Goal: Information Seeking & Learning: Learn about a topic

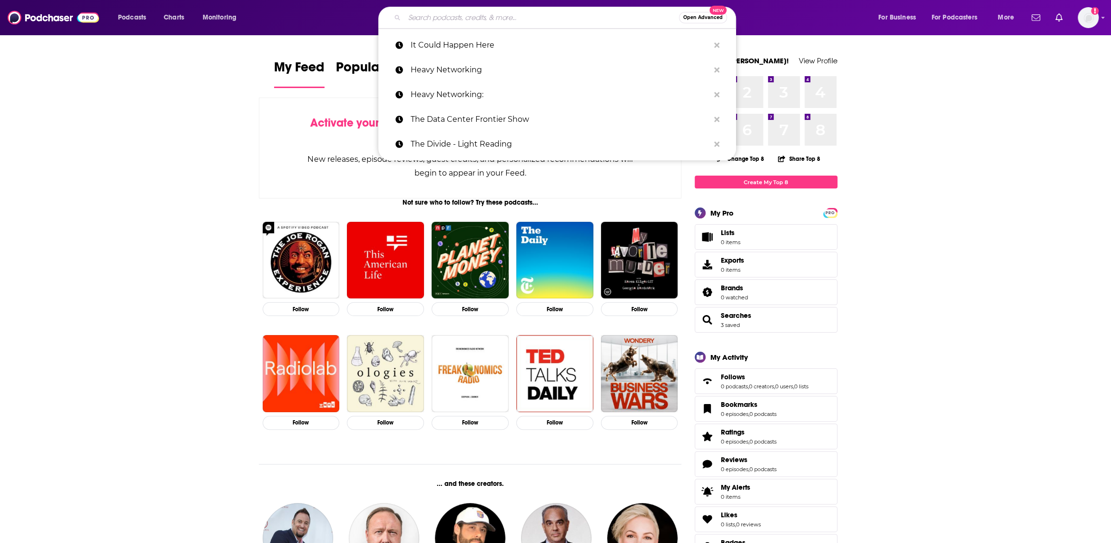
click at [453, 13] on input "Search podcasts, credits, & more..." at bounding box center [541, 17] width 275 height 15
paste input "Tech Talks Daily"
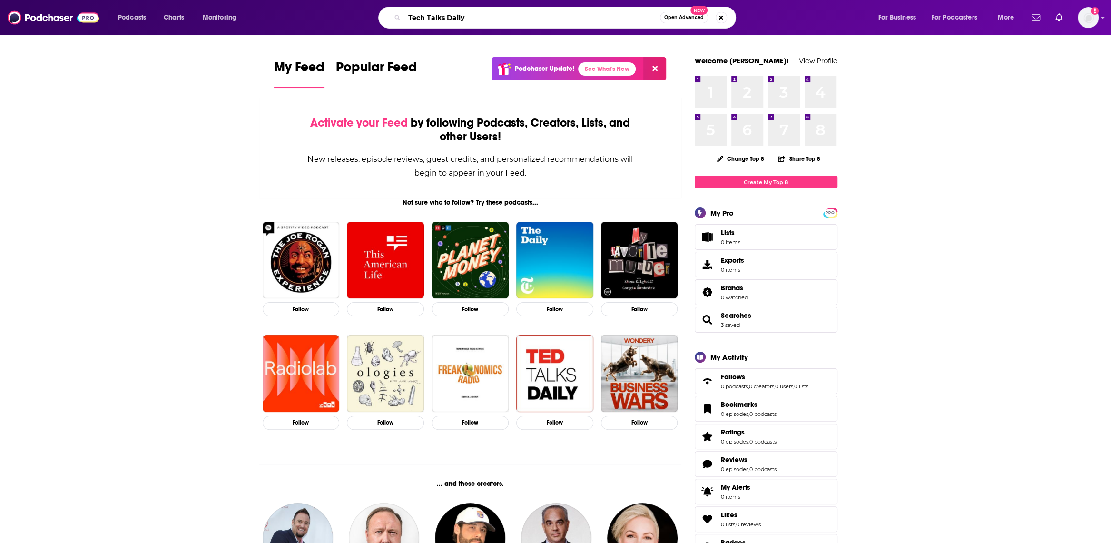
type input "Tech Talks Daily"
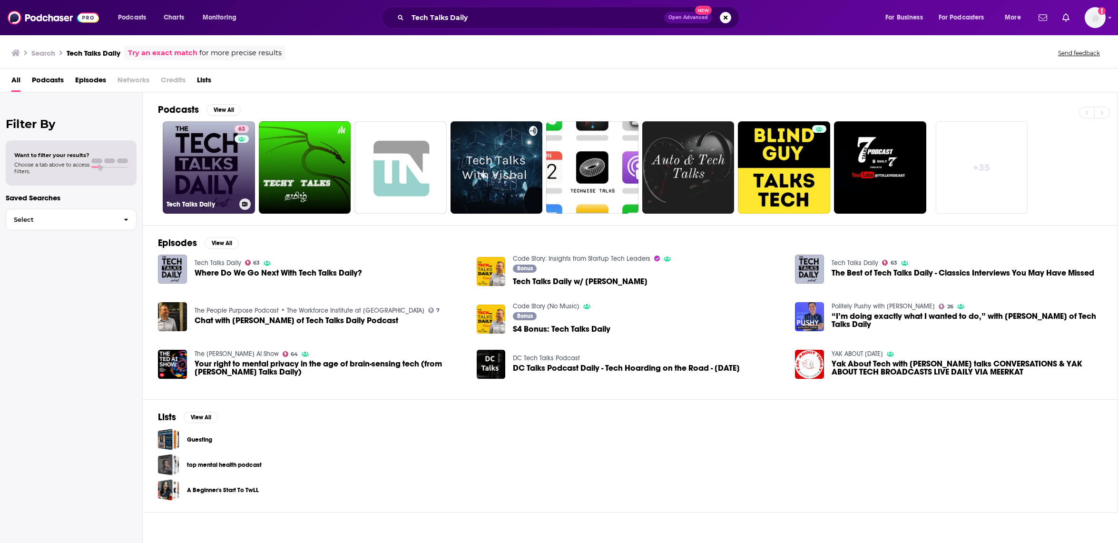
click at [212, 160] on link "63 Tech Talks Daily" at bounding box center [209, 167] width 92 height 92
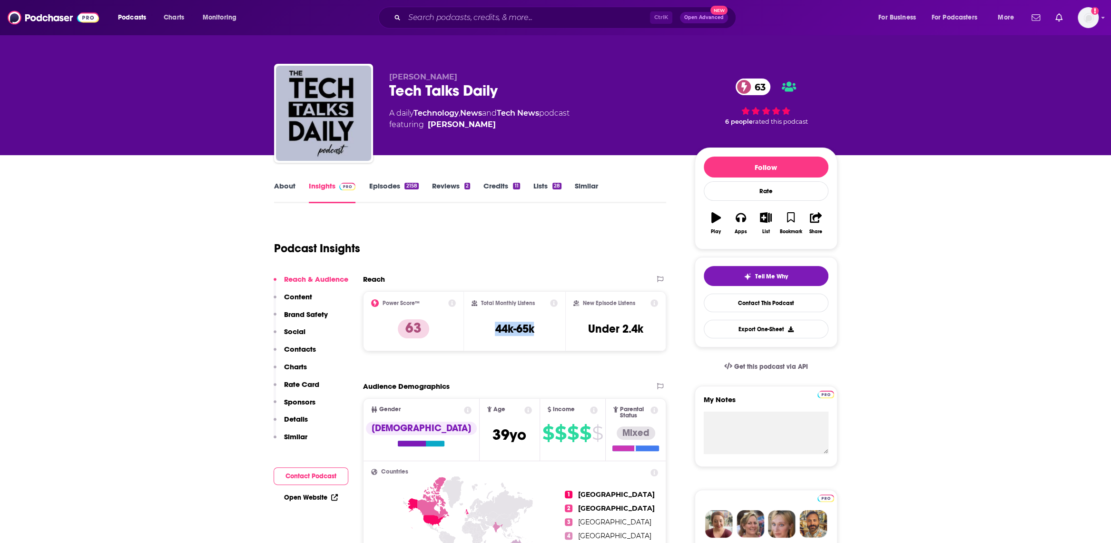
drag, startPoint x: 542, startPoint y: 328, endPoint x: 493, endPoint y: 329, distance: 49.0
click at [493, 329] on div "Total Monthly Listens 44k-65k" at bounding box center [515, 321] width 86 height 44
copy h3 "44k-65k"
click at [485, 255] on div "Podcast Insights" at bounding box center [466, 242] width 385 height 49
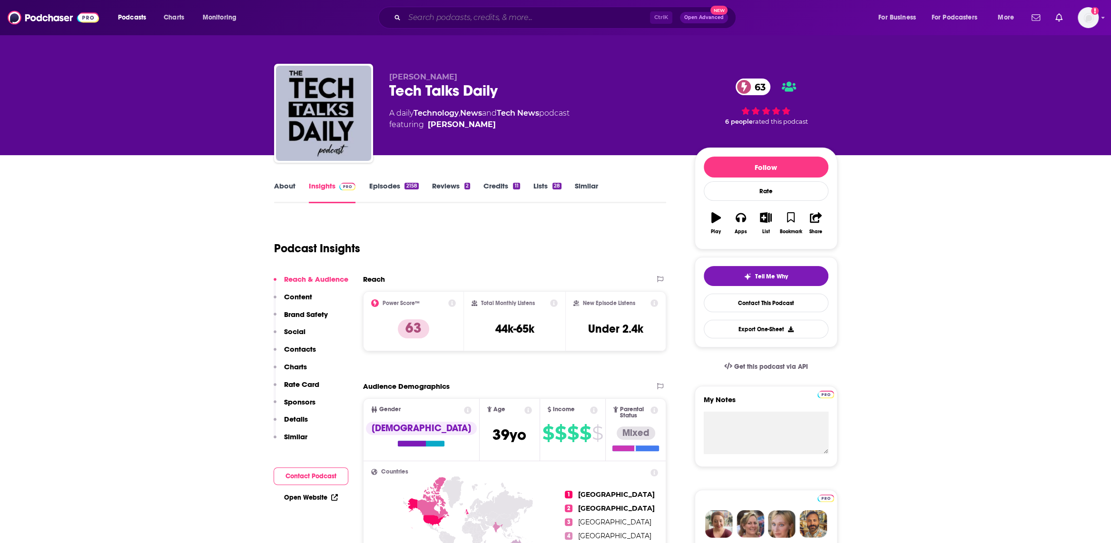
click at [473, 16] on input "Search podcasts, credits, & more..." at bounding box center [527, 17] width 246 height 15
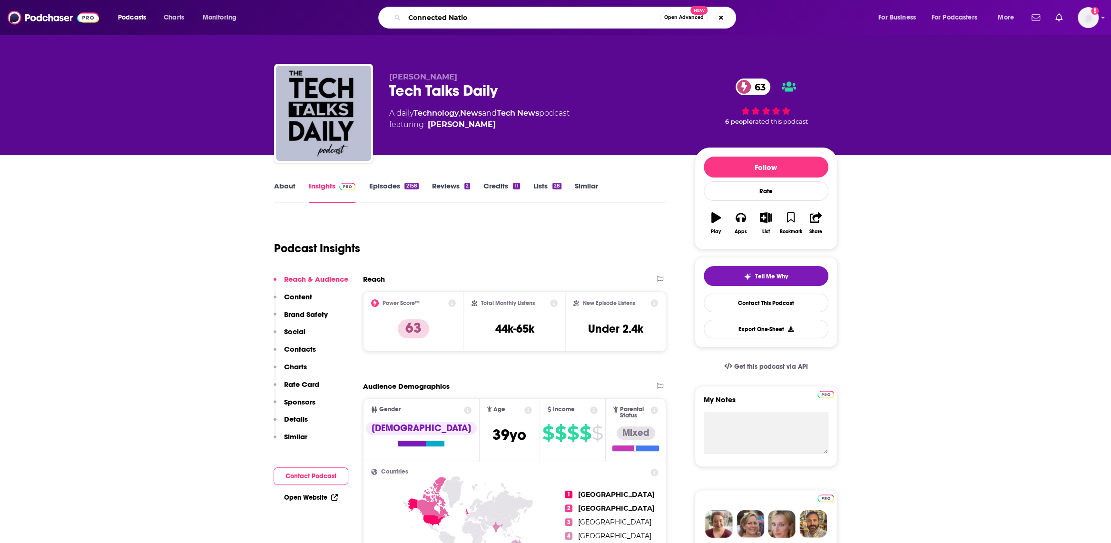
type input "Connected Nation"
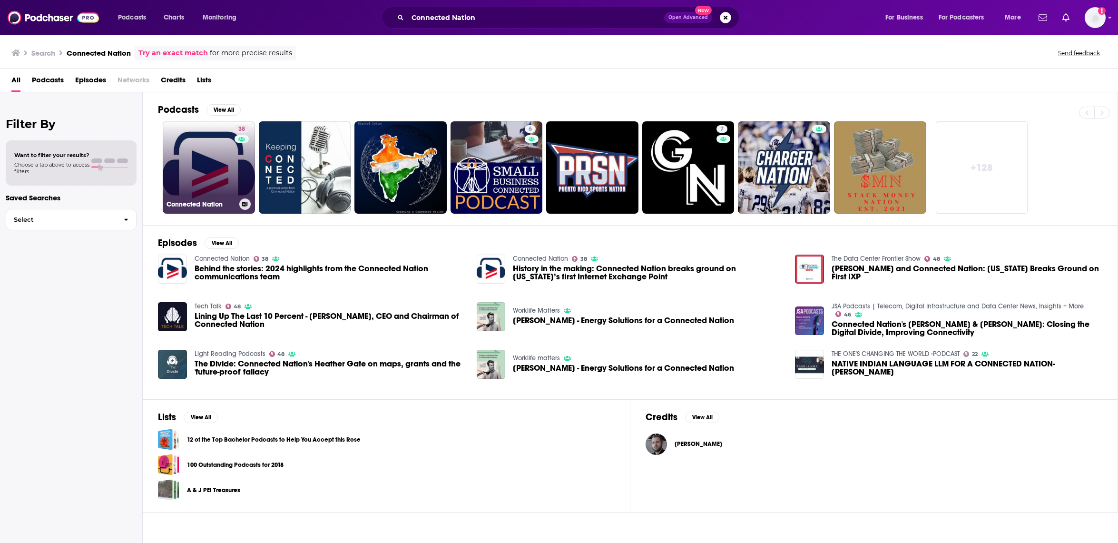
click at [188, 174] on link "38 Connected Nation" at bounding box center [209, 167] width 92 height 92
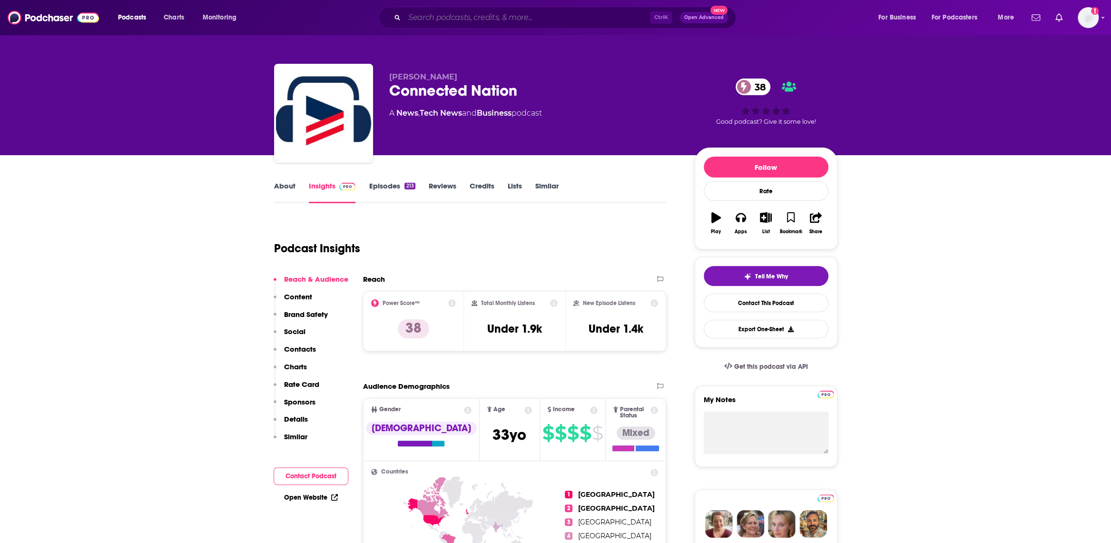
click at [445, 14] on input "Search podcasts, credits, & more..." at bounding box center [527, 17] width 246 height 15
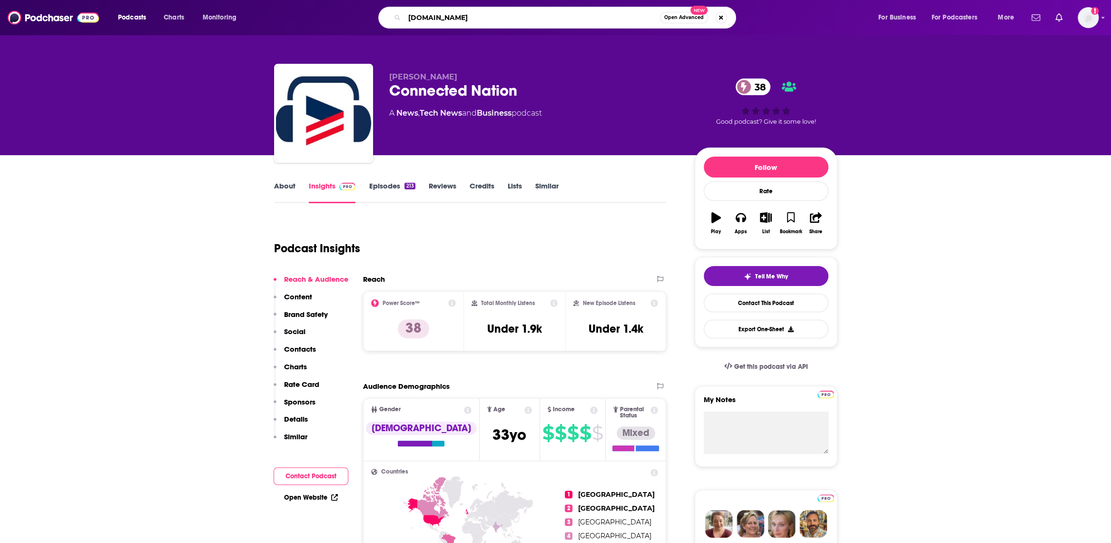
type input "[DOMAIN_NAME]"
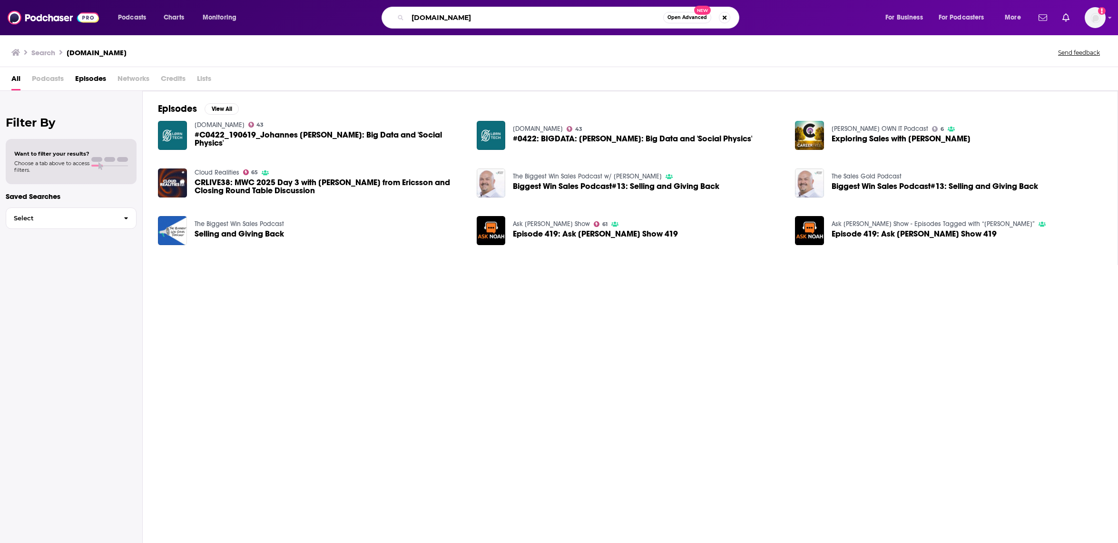
click at [406, 17] on div "[DOMAIN_NAME] Open Advanced New" at bounding box center [561, 18] width 358 height 22
paste input "[DOMAIN_NAME] Podcast"
type input "[DOMAIN_NAME] Podcast"
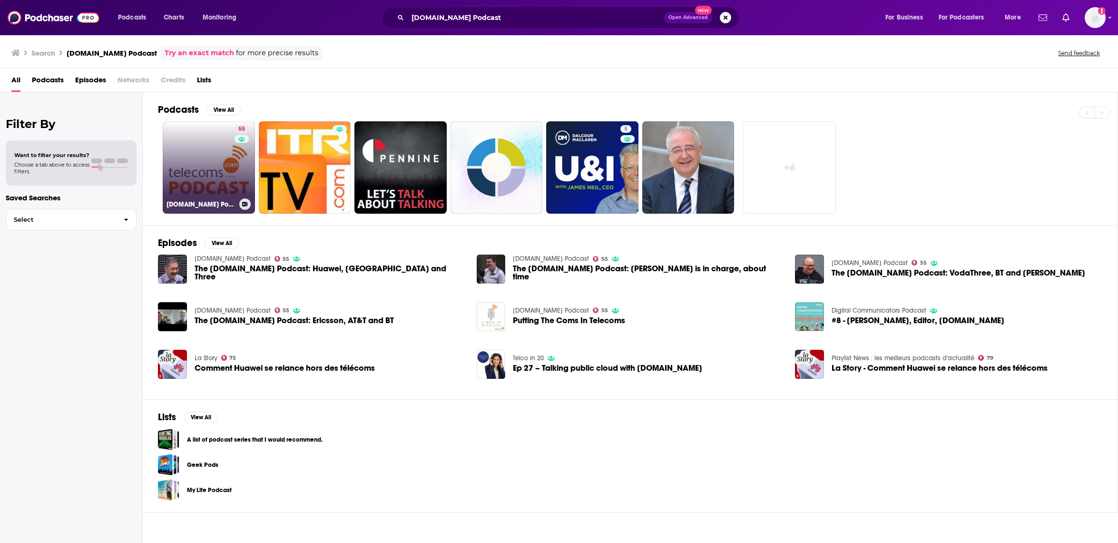
click at [226, 157] on link "55 [DOMAIN_NAME] Podcast" at bounding box center [209, 167] width 92 height 92
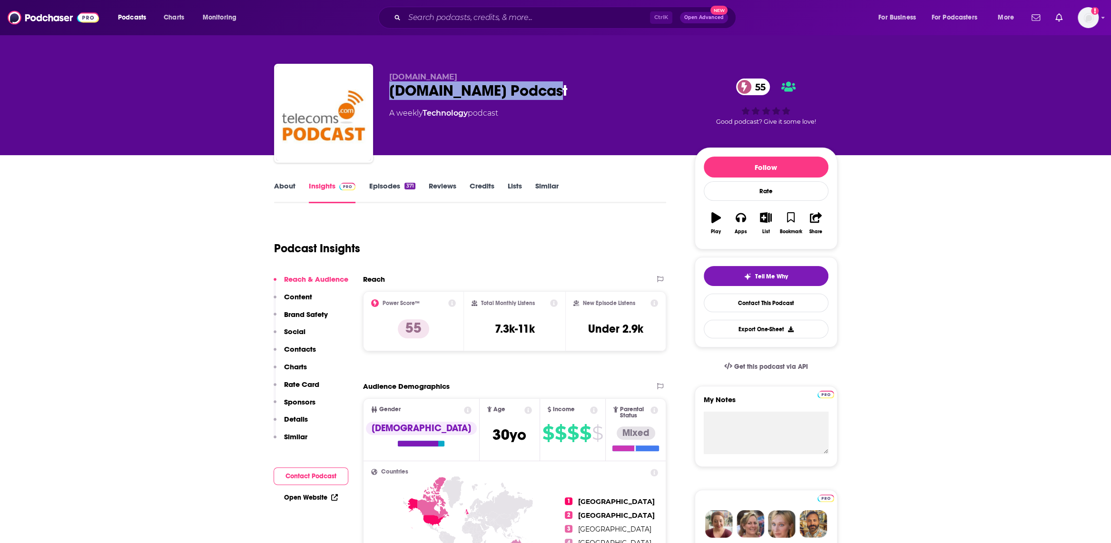
drag, startPoint x: 566, startPoint y: 86, endPoint x: 379, endPoint y: 87, distance: 187.5
click at [379, 87] on div "[DOMAIN_NAME] [DOMAIN_NAME] Podcast 55 A weekly Technology podcast 55 Good podc…" at bounding box center [555, 115] width 563 height 103
copy h2 "[DOMAIN_NAME] Podcast"
